Goal: Task Accomplishment & Management: Use online tool/utility

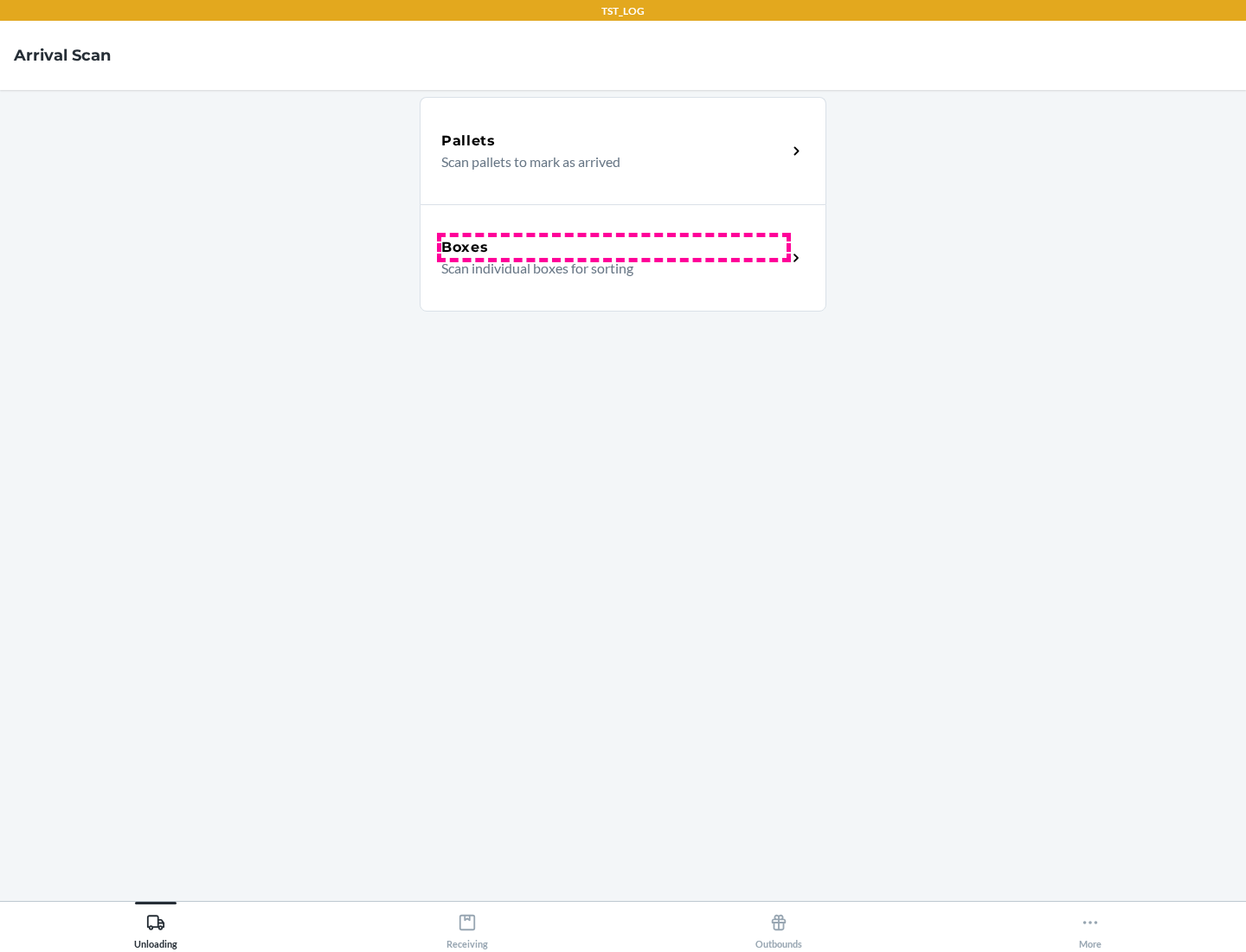
click at [614, 248] on div "Boxes" at bounding box center [614, 248] width 345 height 21
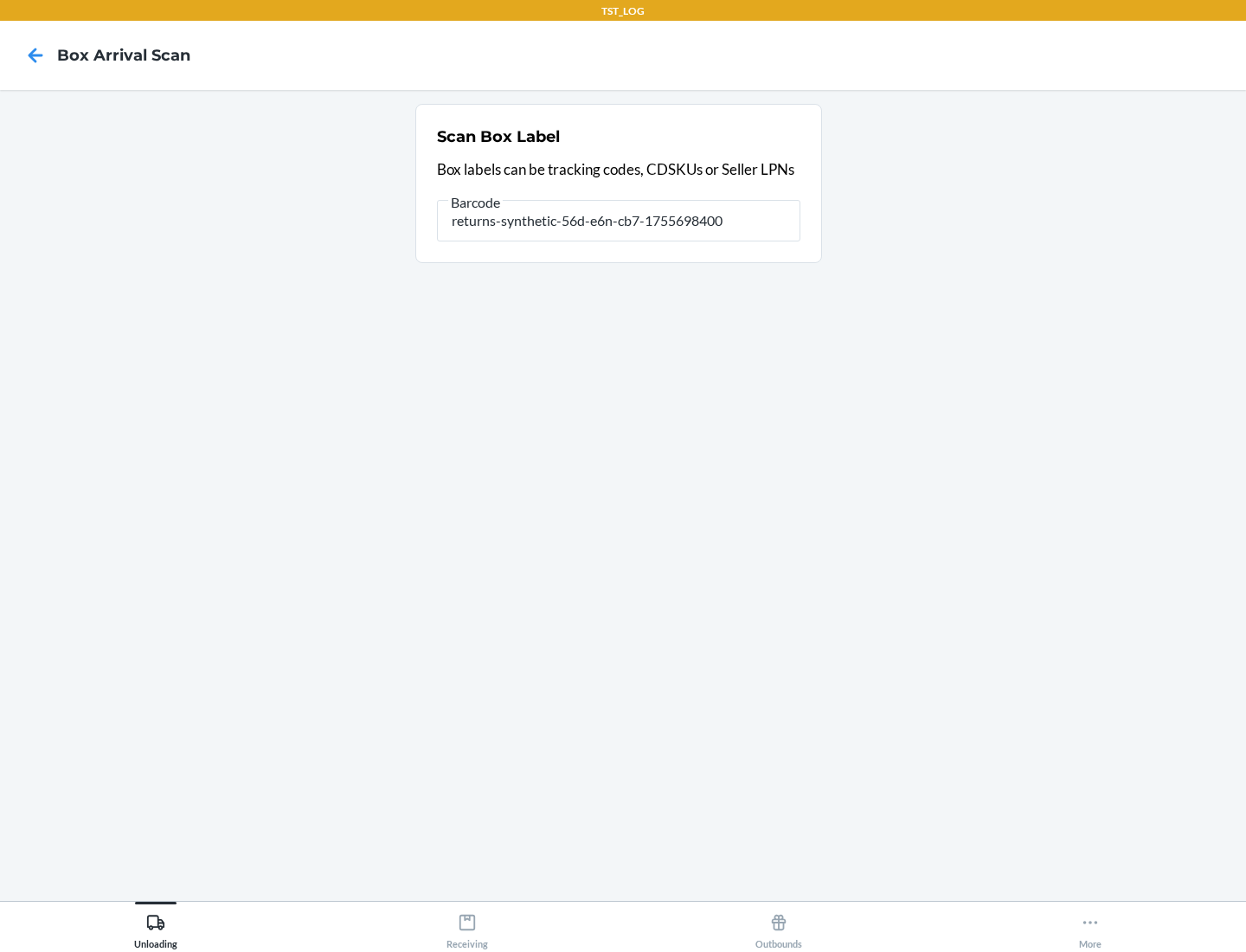
type input "returns-synthetic-56d-e6n-cb7-1755698400"
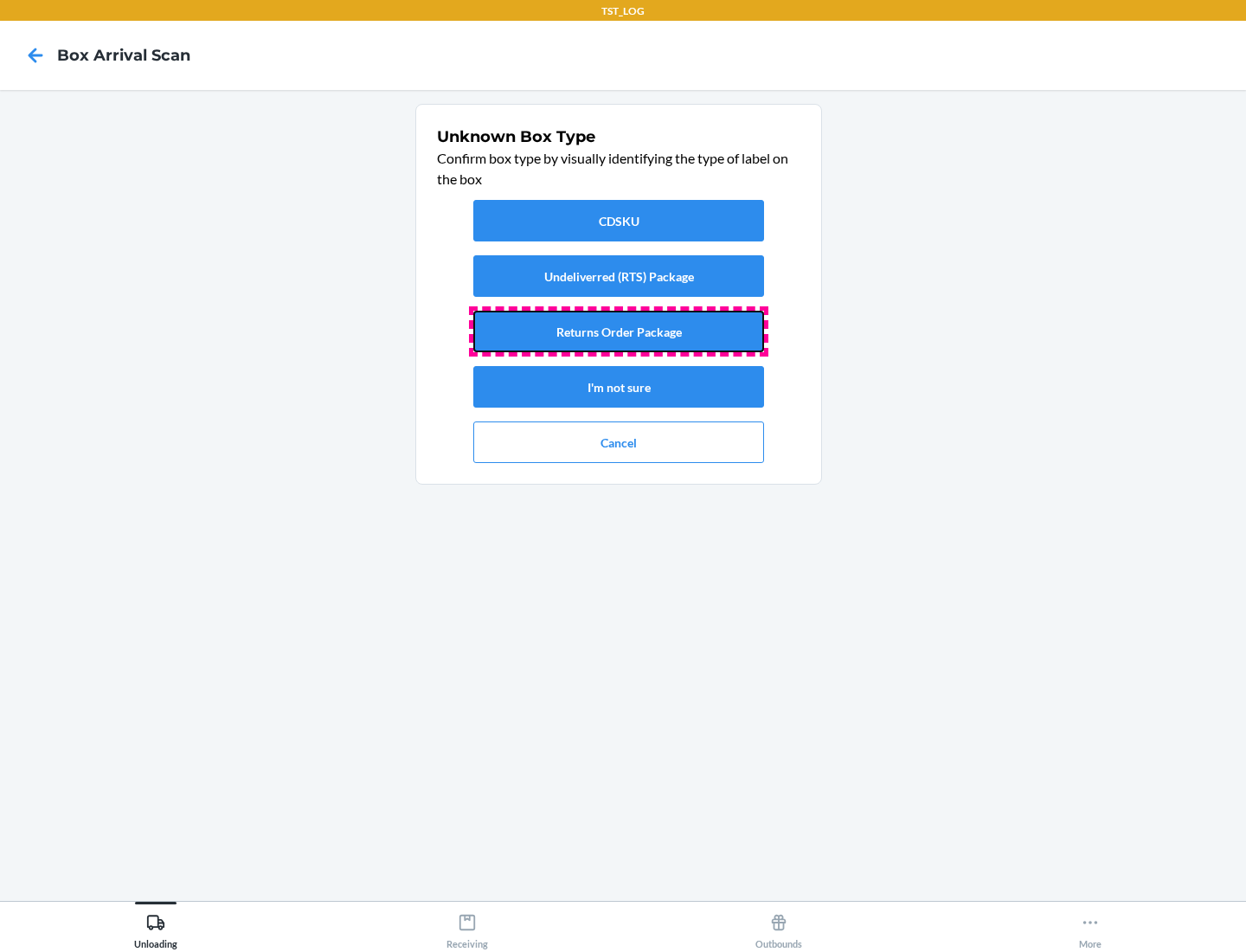
click at [619, 331] on button "Returns Order Package" at bounding box center [619, 331] width 290 height 42
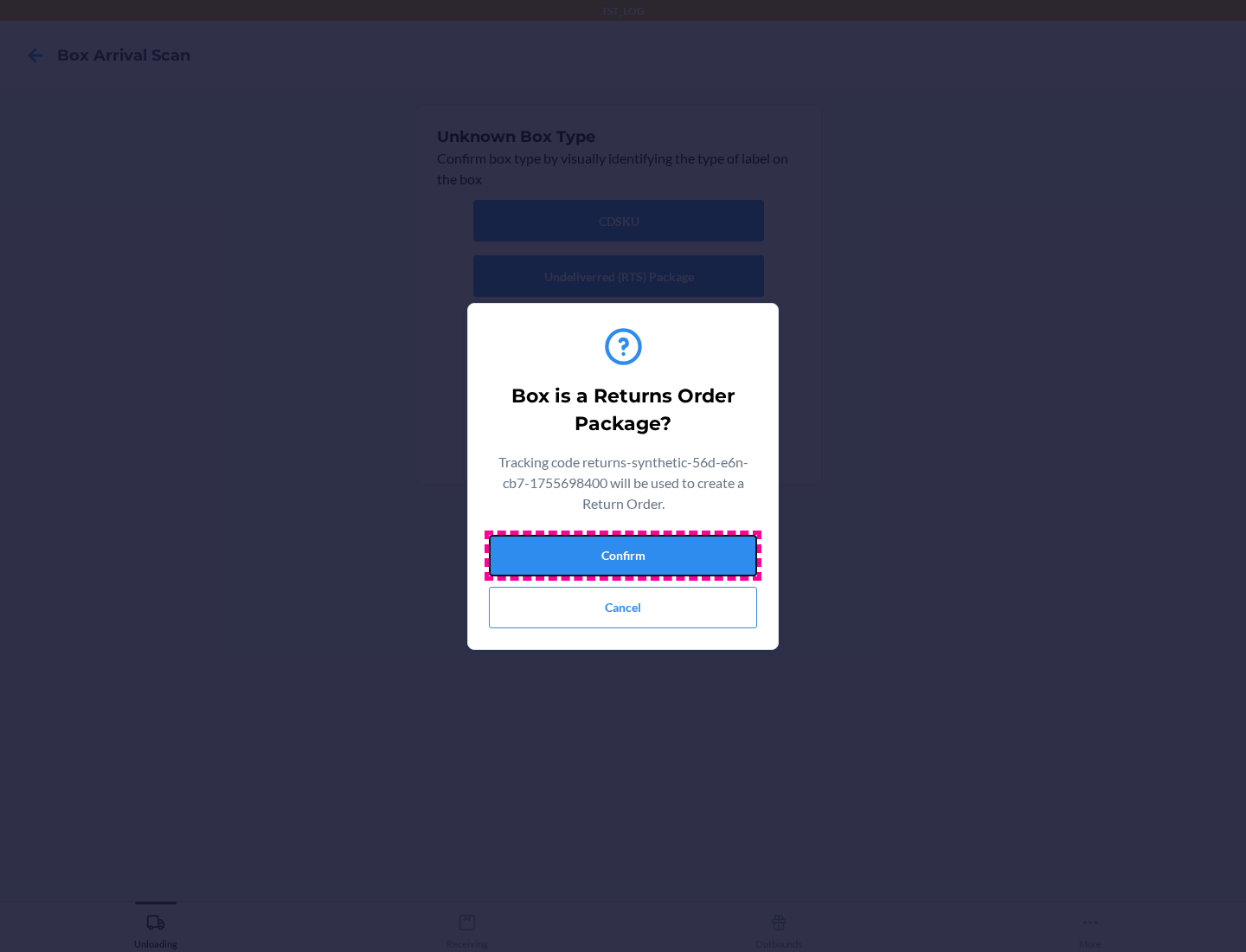
click at [623, 555] on button "Confirm" at bounding box center [623, 556] width 269 height 42
